Goal: Task Accomplishment & Management: Manage account settings

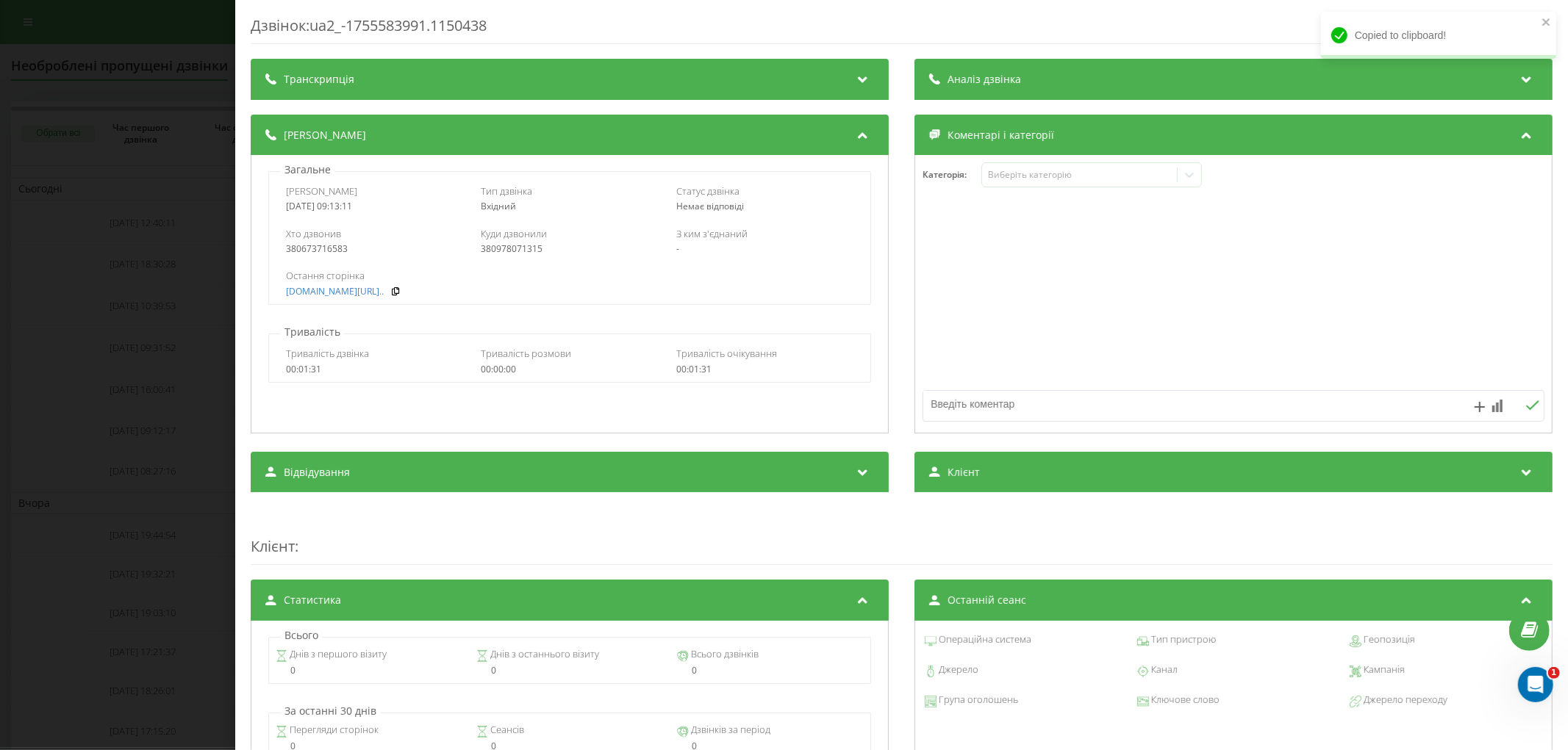
click at [49, 171] on div "Дзвінок : ua2_-1755583991.1150438 Транскрипція Для AI-аналізу майбутніх дзвінкі…" at bounding box center [784, 375] width 1568 height 750
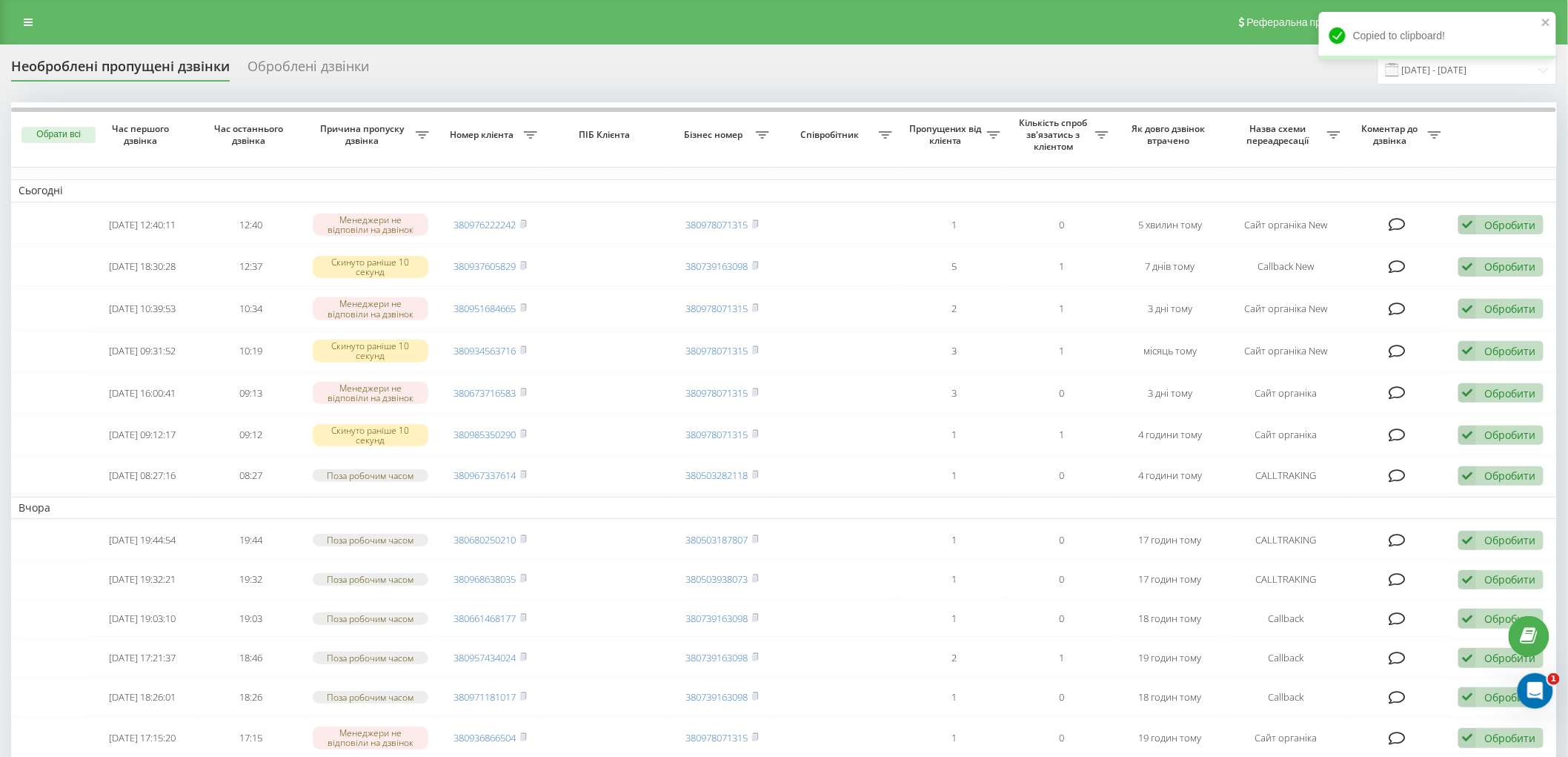
click at [306, 71] on div "Оброблені дзвінки" at bounding box center [308, 69] width 122 height 23
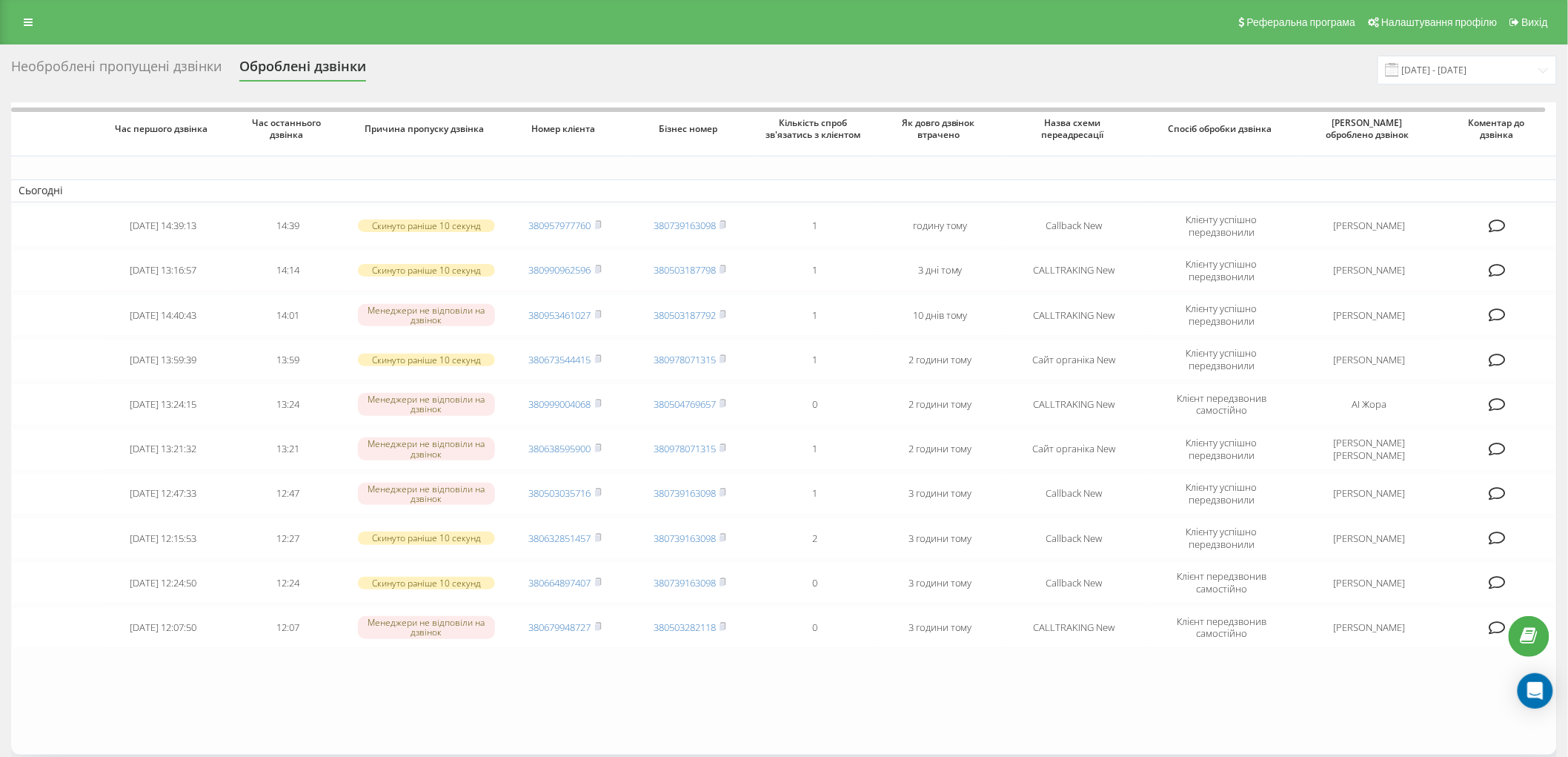
click at [128, 64] on div "Необроблені пропущені дзвінки" at bounding box center [116, 69] width 210 height 23
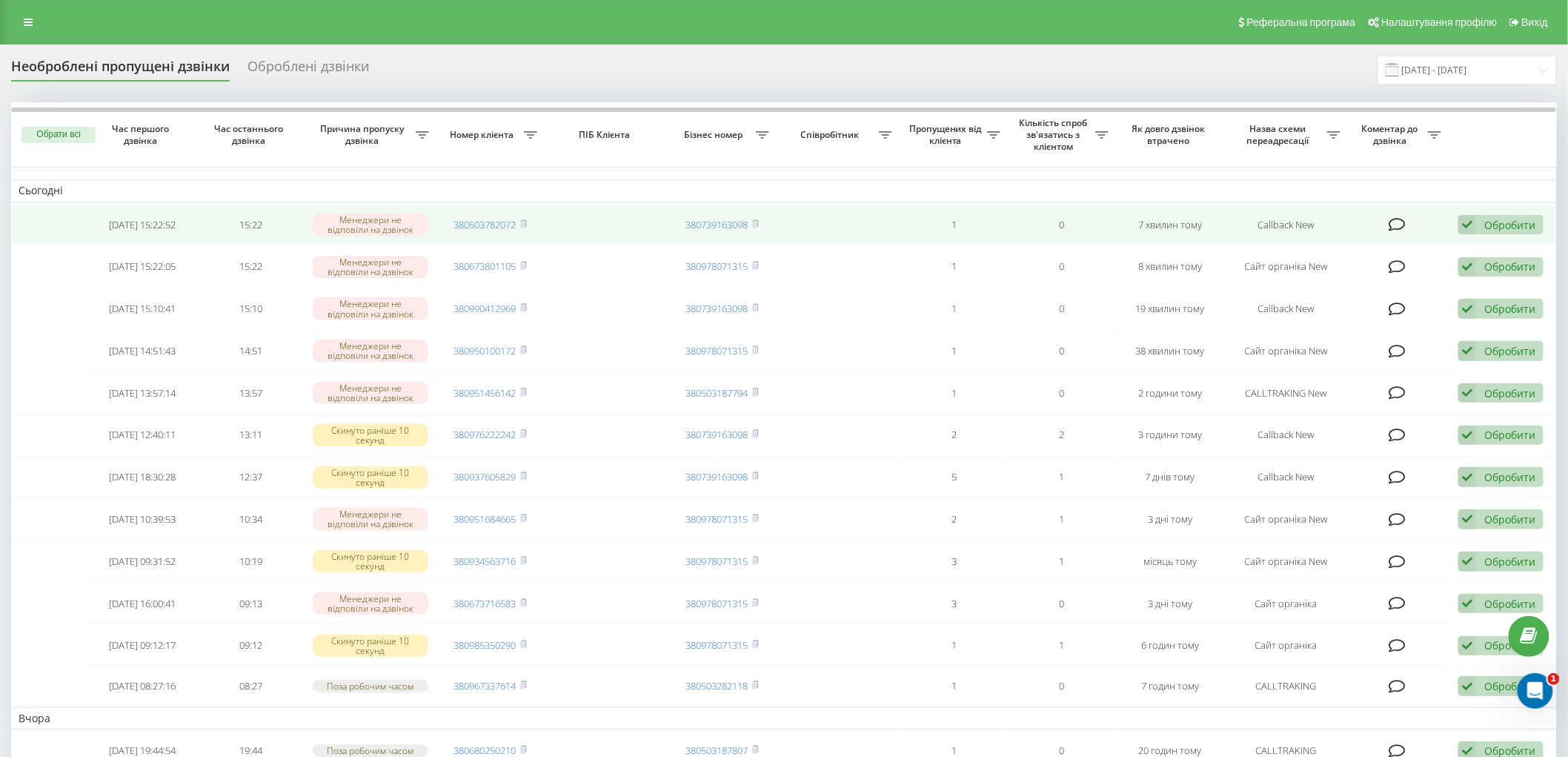
click at [1397, 223] on icon at bounding box center [1397, 225] width 17 height 15
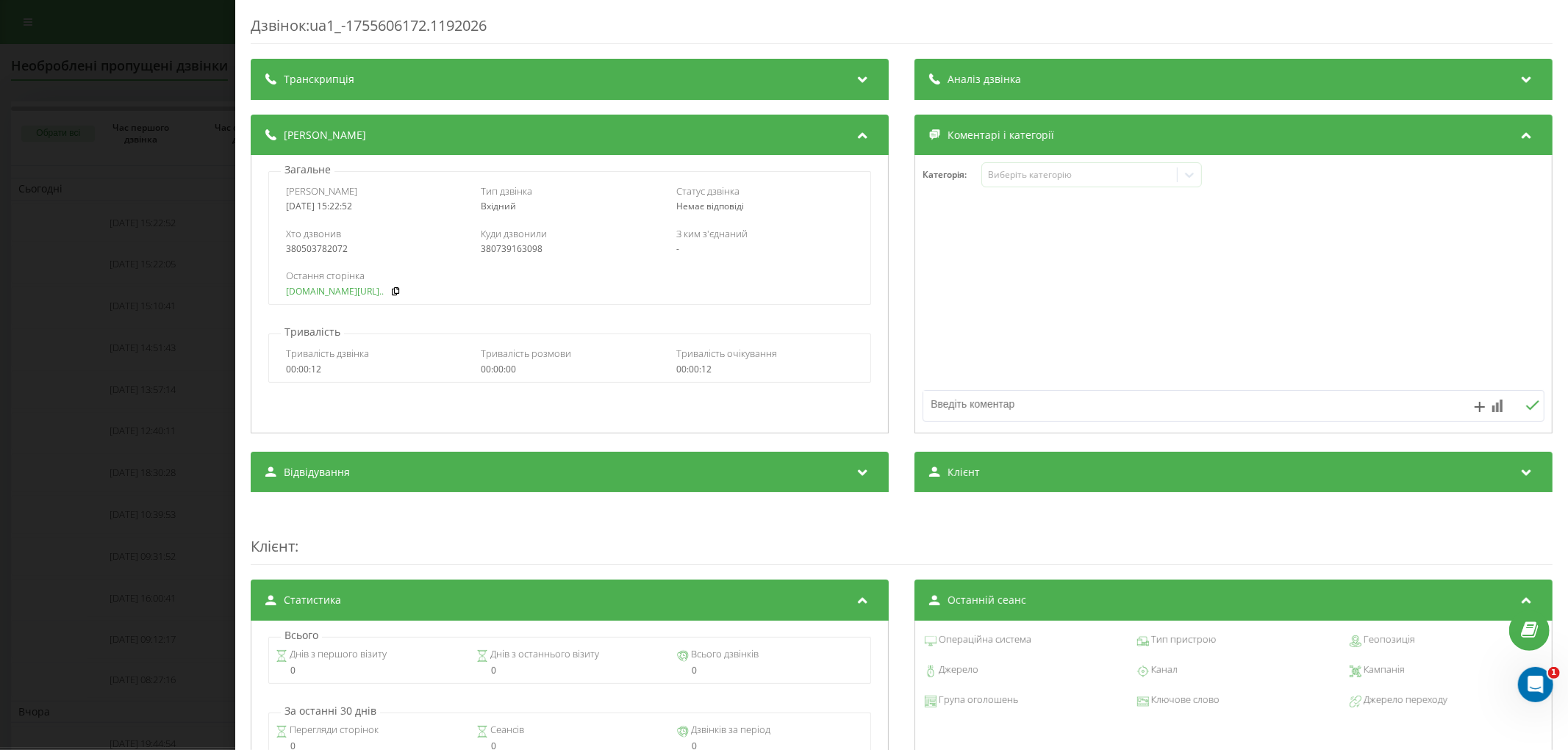
click at [357, 294] on link "[DOMAIN_NAME][URL].." at bounding box center [334, 291] width 98 height 10
click at [169, 119] on div "Дзвінок : ua1_-1755606172.1192026 Транскрипція Для AI-аналізу майбутніх дзвінкі…" at bounding box center [784, 375] width 1568 height 750
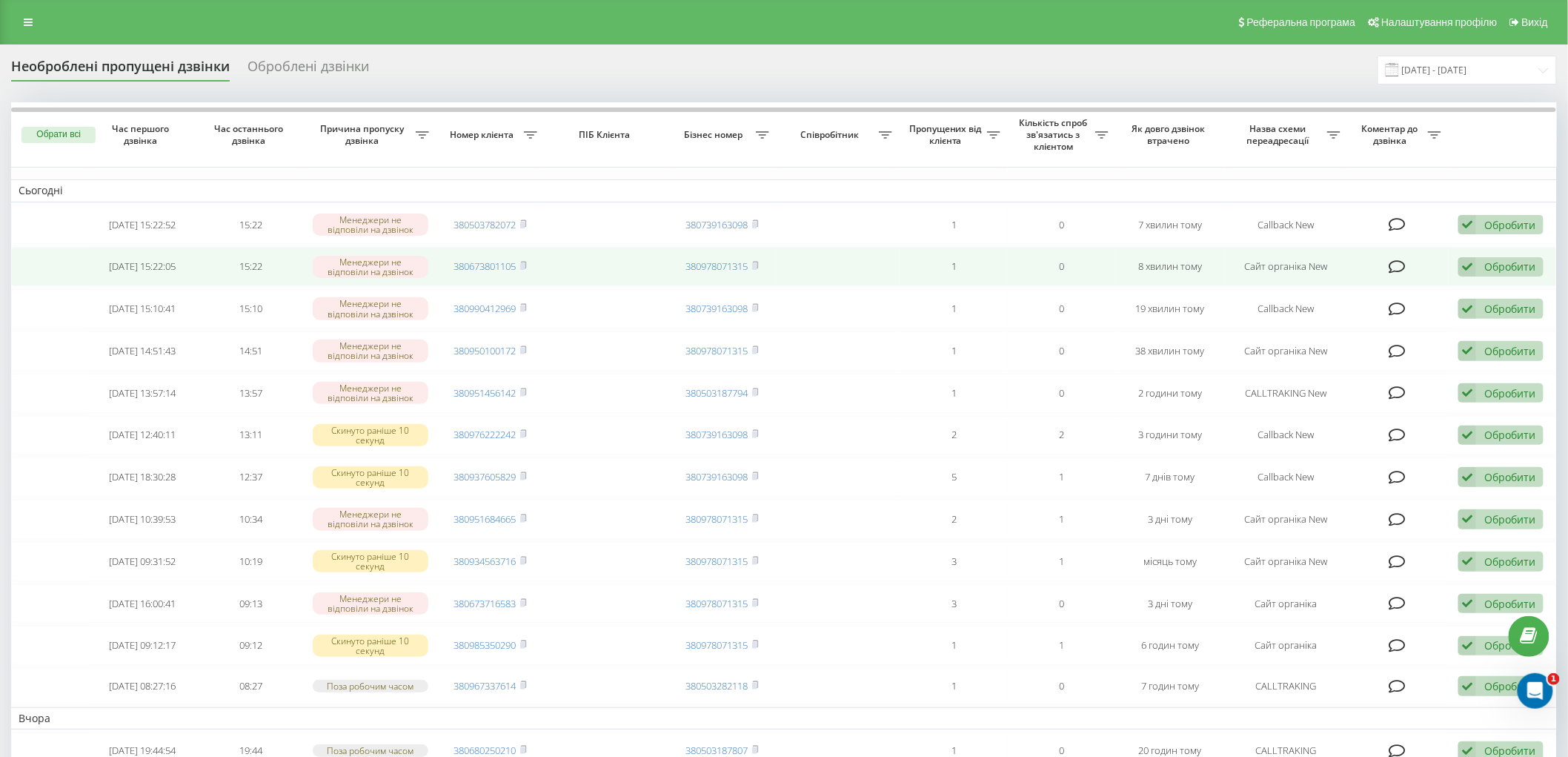
click at [1395, 264] on icon at bounding box center [1397, 267] width 17 height 15
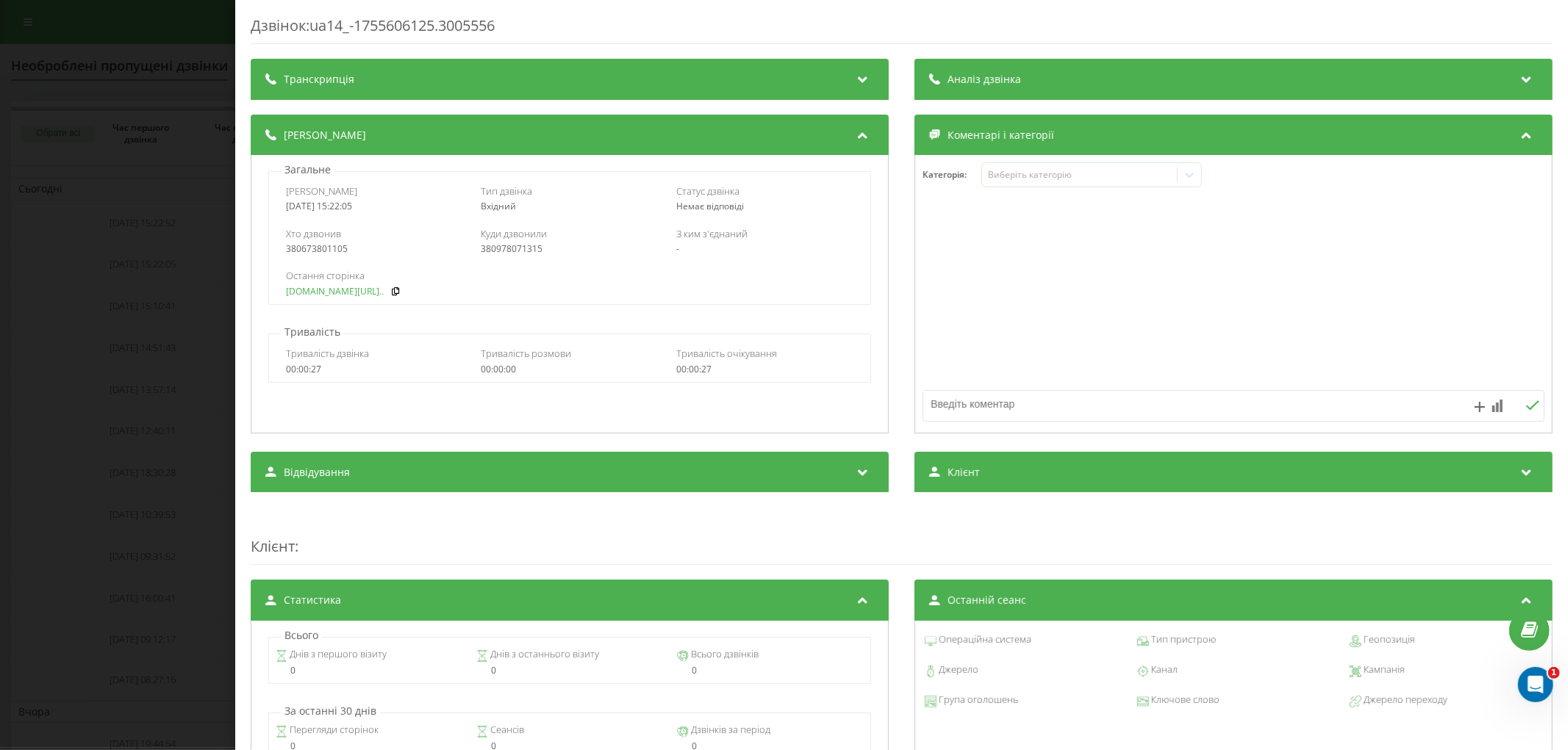
click at [333, 291] on link "[DOMAIN_NAME][URL].." at bounding box center [334, 291] width 98 height 10
click at [339, 249] on div "380673801105" at bounding box center [374, 249] width 177 height 10
copy div "380673801105"
click at [155, 218] on div "Дзвінок : ua14_-1755606125.3005556 Транскрипція Для AI-аналізу майбутніх дзвінк…" at bounding box center [784, 375] width 1568 height 750
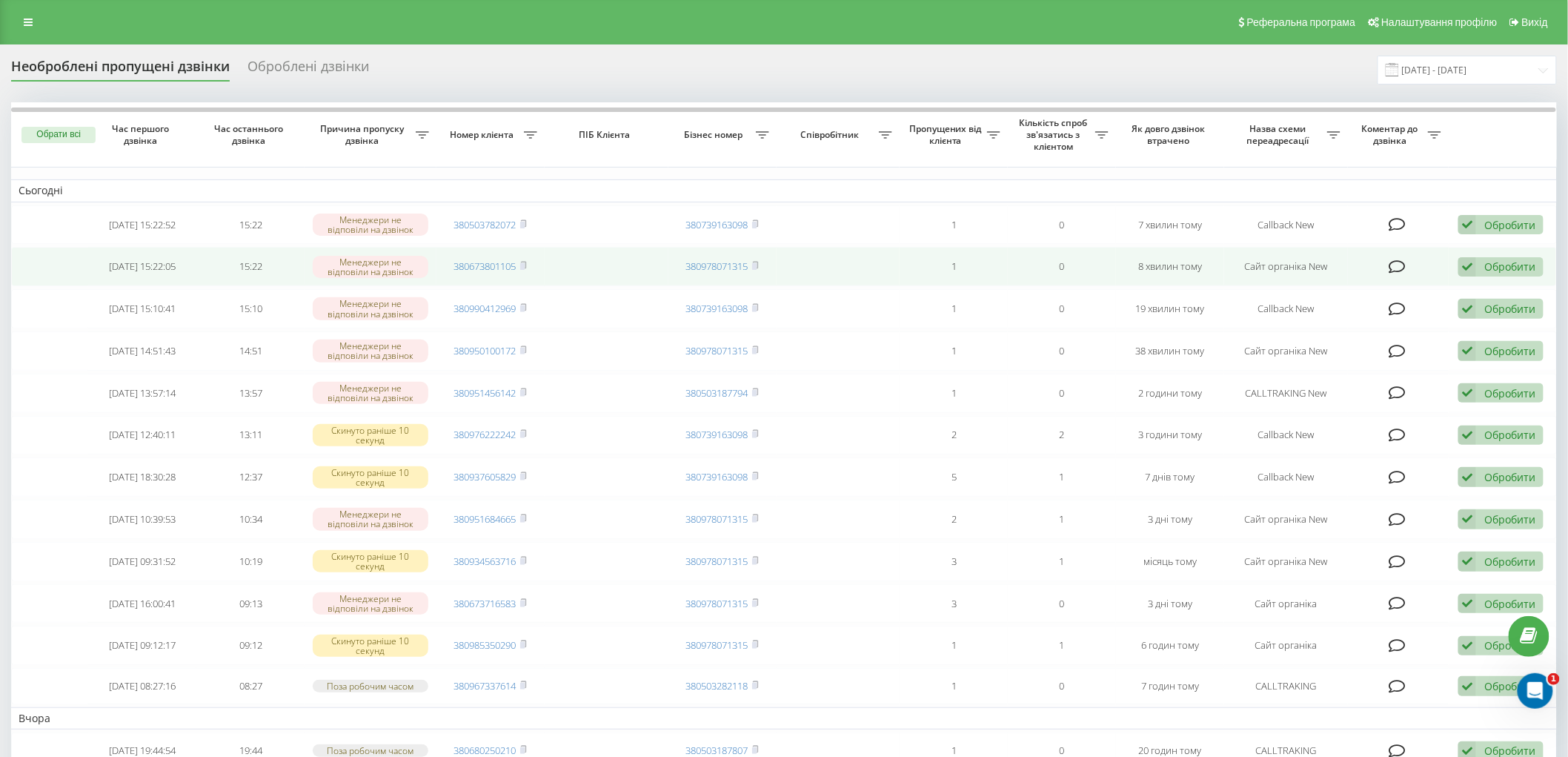
click at [1466, 263] on icon at bounding box center [1467, 268] width 18 height 20
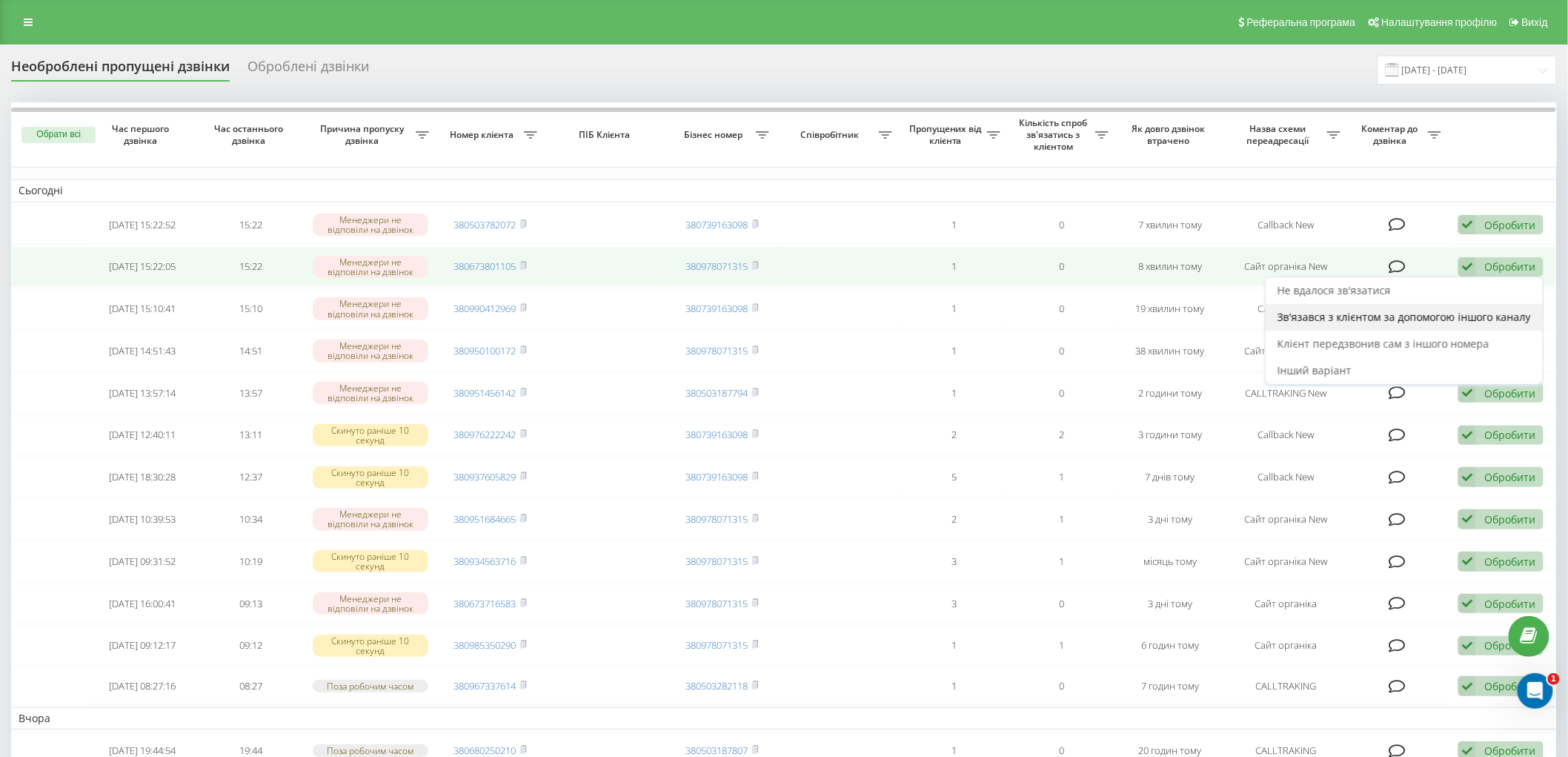
click at [1346, 319] on span "Зв'язався з клієнтом за допомогою іншого каналу" at bounding box center [1404, 317] width 253 height 14
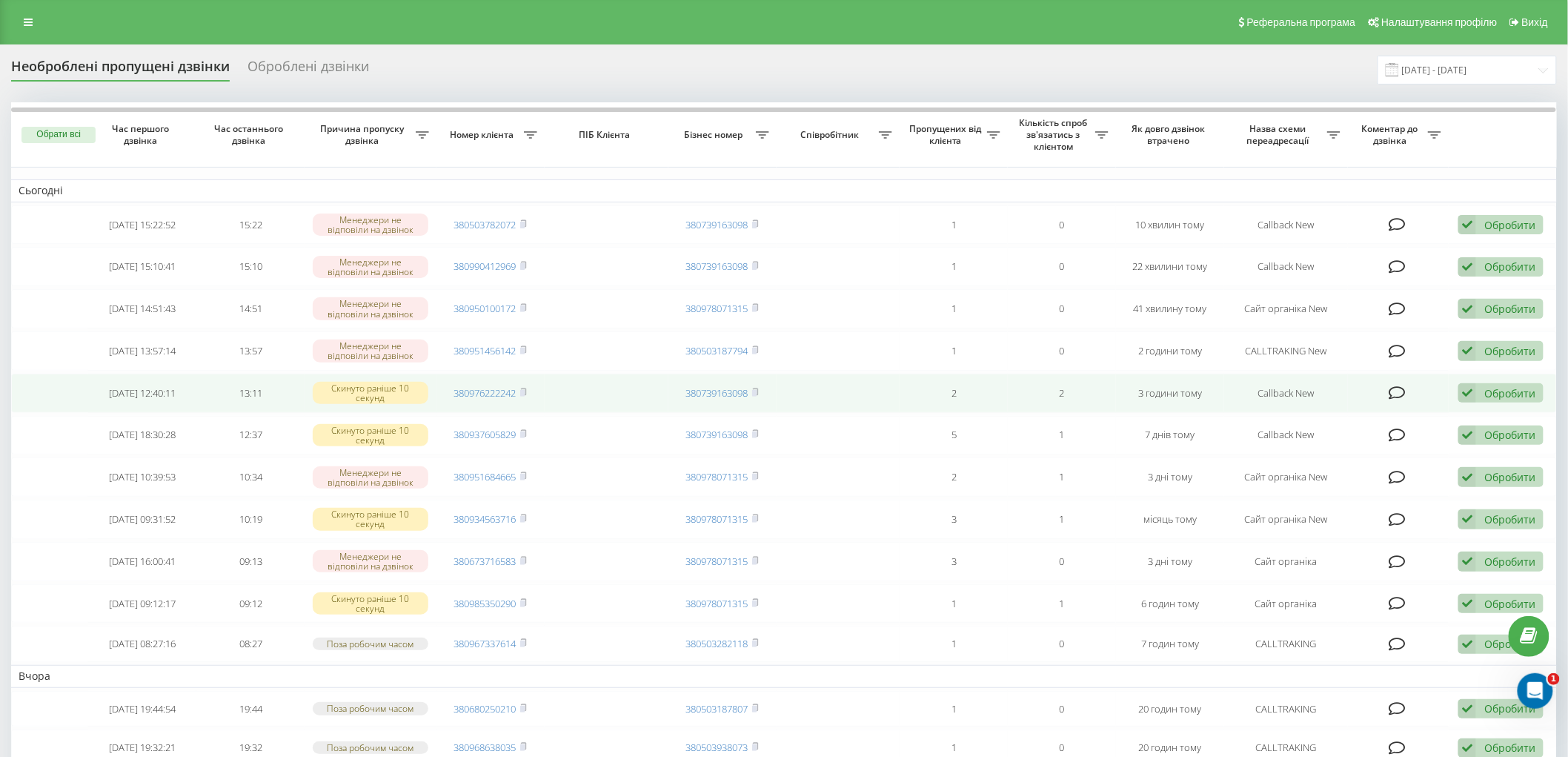
click at [1397, 395] on icon at bounding box center [1397, 393] width 17 height 15
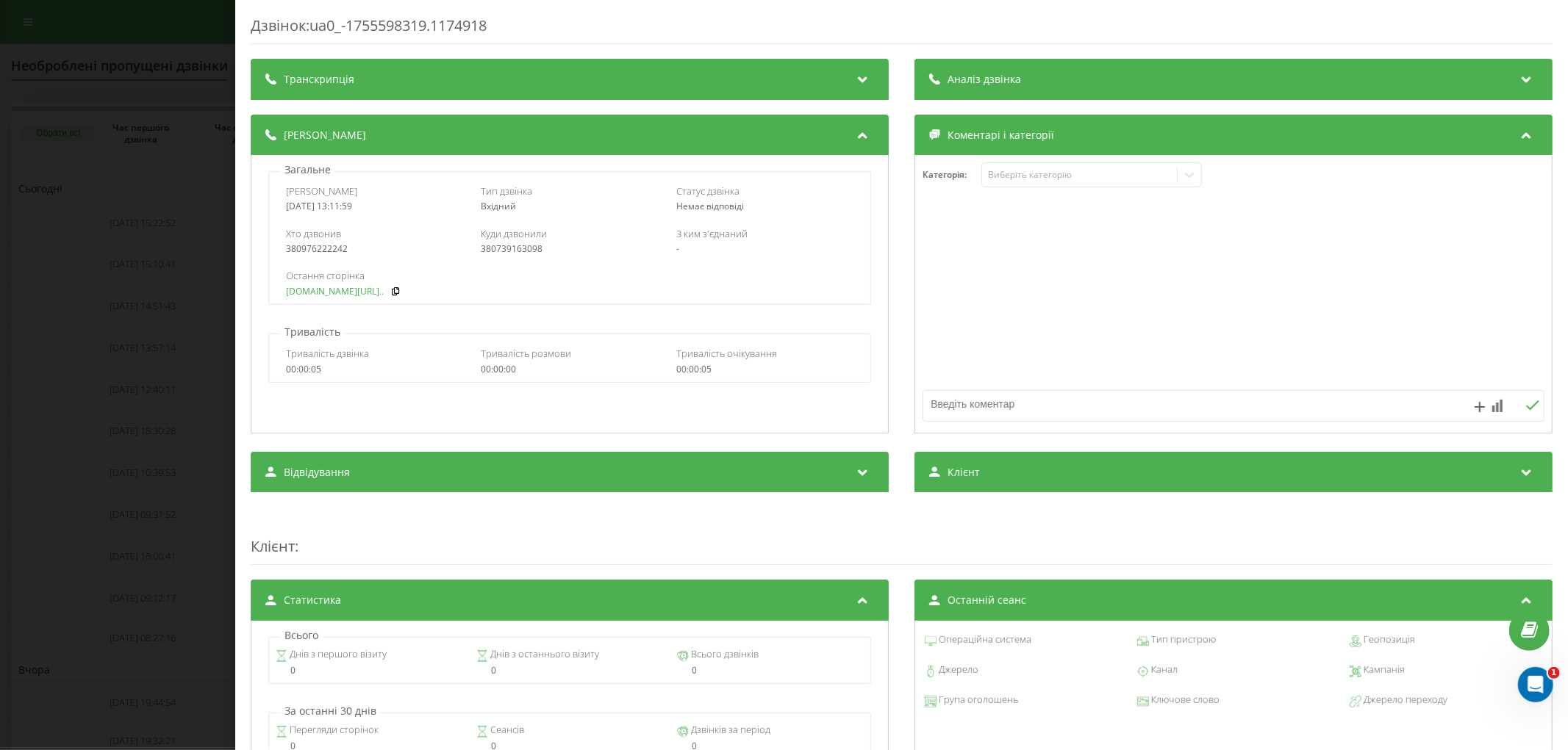
click at [323, 295] on link "fix-parts.in.ua/kapot-kr..." at bounding box center [334, 291] width 98 height 10
click at [180, 258] on div "Дзвінок : ua0_-1755598319.1174918 Транскрипція Для AI-аналізу майбутніх дзвінкі…" at bounding box center [784, 375] width 1568 height 750
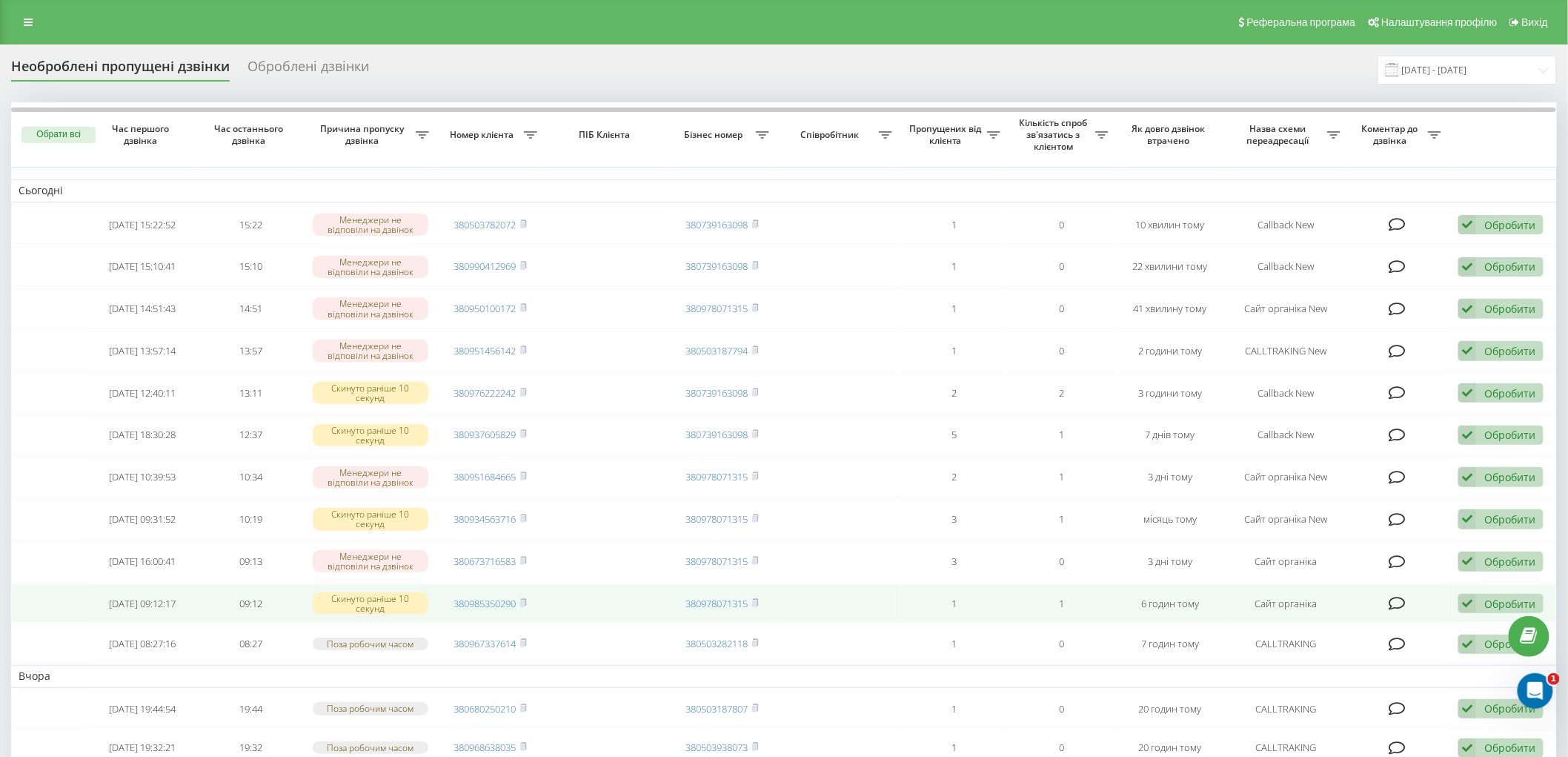
click at [1401, 596] on icon at bounding box center [1397, 604] width 17 height 15
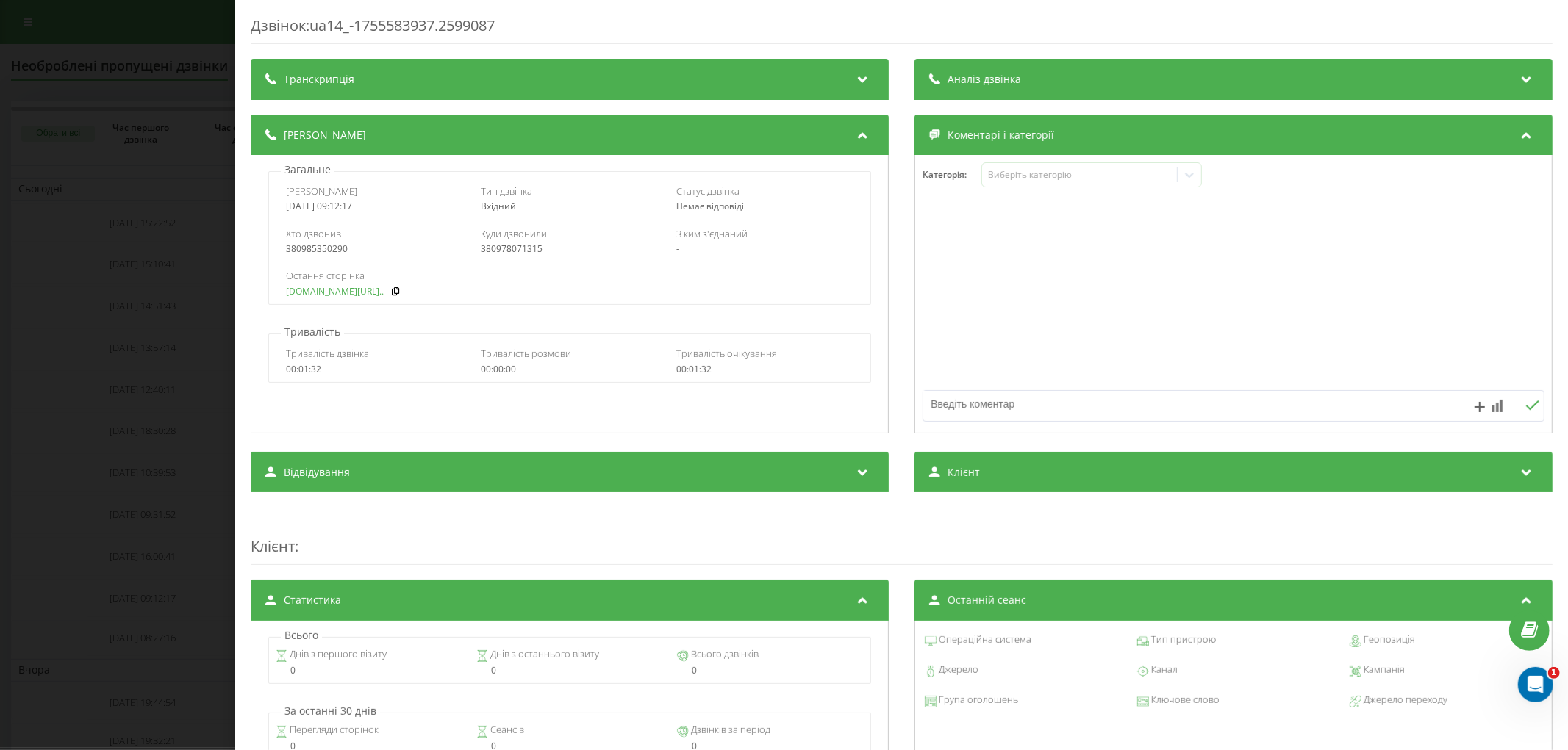
click at [353, 292] on link "fix-parts.in.ua/catalog/..." at bounding box center [334, 291] width 98 height 10
